Goal: Find specific page/section

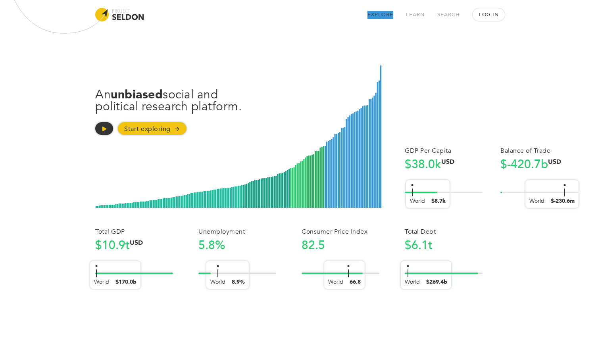
click at [384, 15] on link "Explore" at bounding box center [380, 15] width 26 height 8
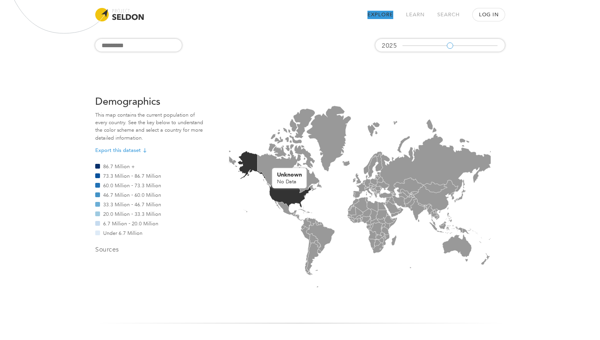
click at [287, 198] on icon at bounding box center [273, 181] width 76 height 61
click at [456, 40] on div "2025" at bounding box center [439, 45] width 129 height 13
click at [460, 44] on div "2025" at bounding box center [439, 45] width 129 height 13
drag, startPoint x: 495, startPoint y: 44, endPoint x: 480, endPoint y: 44, distance: 15.1
type input "****"
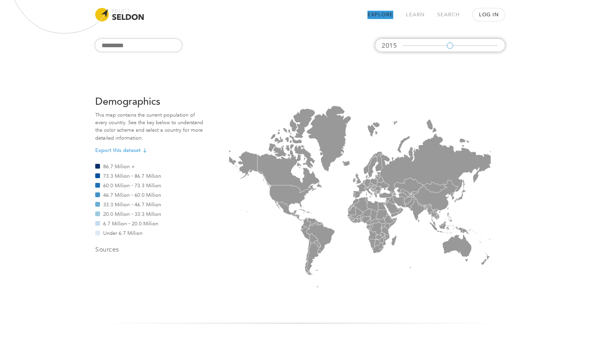
click at [480, 45] on input "range" at bounding box center [449, 45] width 95 height 1
click at [266, 189] on rect at bounding box center [360, 192] width 290 height 190
click at [274, 187] on icon at bounding box center [273, 181] width 76 height 61
drag, startPoint x: 267, startPoint y: 183, endPoint x: 261, endPoint y: 179, distance: 6.9
click at [262, 180] on icon at bounding box center [360, 192] width 290 height 190
